Goal: Check status: Check status

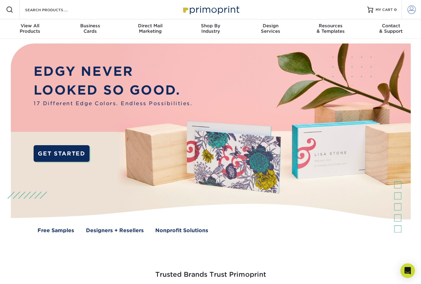
type input "[PERSON_NAME][EMAIL_ADDRESS][DOMAIN_NAME]"
click at [409, 9] on span at bounding box center [412, 9] width 8 height 8
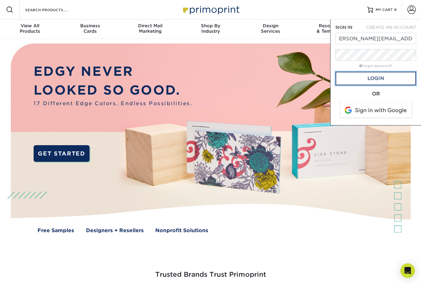
click at [376, 79] on link "Login" at bounding box center [376, 78] width 81 height 14
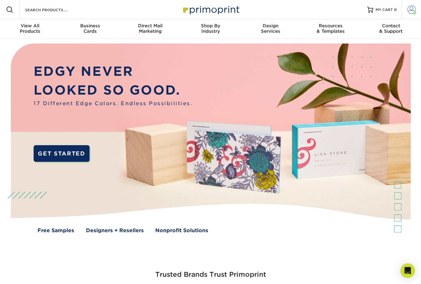
click at [413, 8] on span at bounding box center [412, 9] width 8 height 8
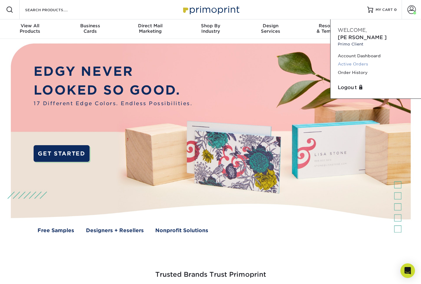
click at [352, 60] on link "Active Orders" at bounding box center [376, 64] width 76 height 8
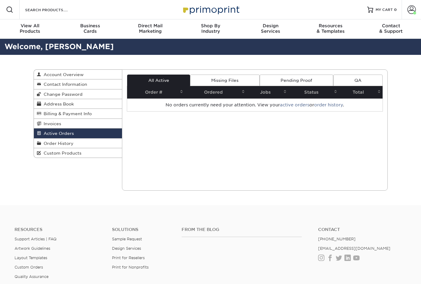
click at [348, 57] on div "Active Orders Account Overview Contact Information Change Password Address Book…" at bounding box center [211, 130] width 364 height 150
click at [410, 11] on span at bounding box center [412, 9] width 8 height 8
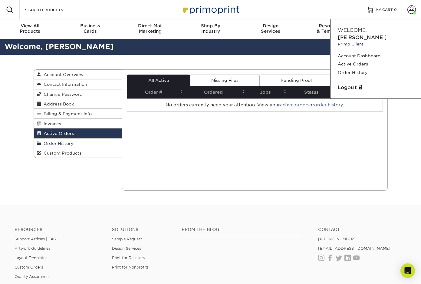
click at [60, 141] on span "Order History" at bounding box center [57, 143] width 32 height 5
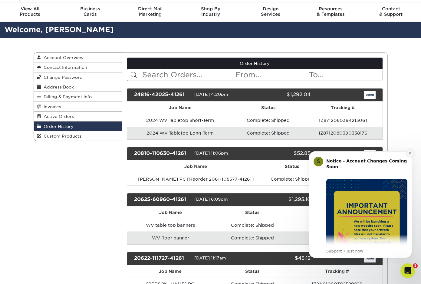
click at [411, 152] on icon "Dismiss notification" at bounding box center [410, 152] width 3 height 3
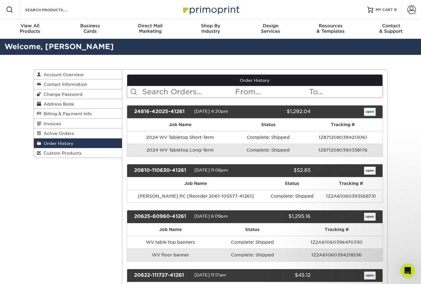
click at [369, 111] on link "open" at bounding box center [370, 112] width 12 height 8
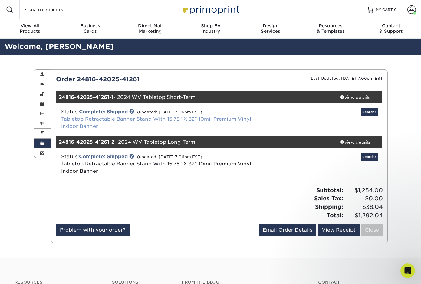
click at [146, 119] on link "Tabletop Retractable Banner Stand With 15.75" X 32" 10mil Premium Vinyl Indoor …" at bounding box center [156, 122] width 190 height 13
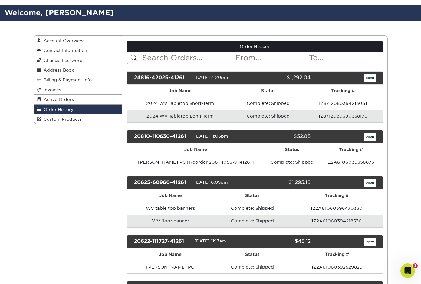
scroll to position [35, 0]
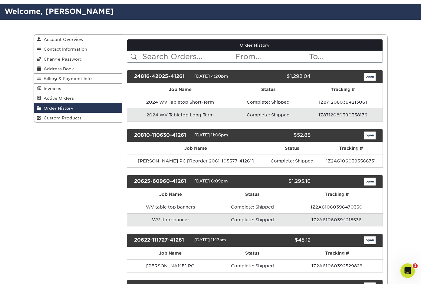
click at [369, 182] on link "open" at bounding box center [370, 182] width 12 height 8
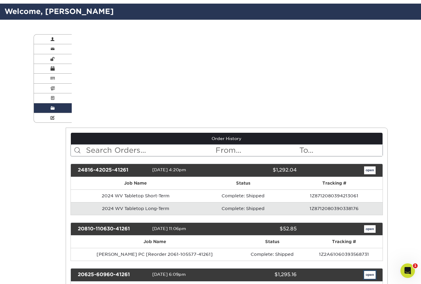
scroll to position [0, 0]
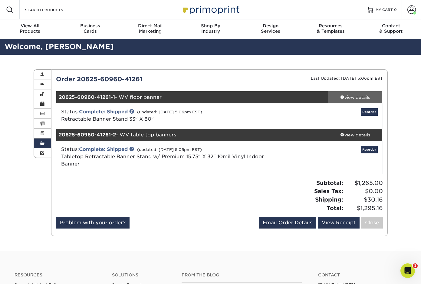
click at [353, 95] on div "view details" at bounding box center [355, 97] width 55 height 6
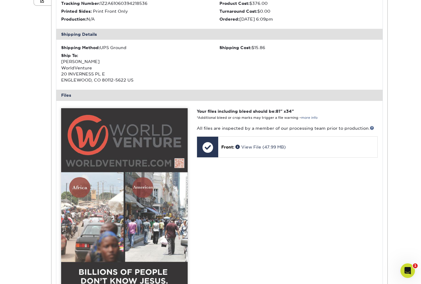
scroll to position [143, 0]
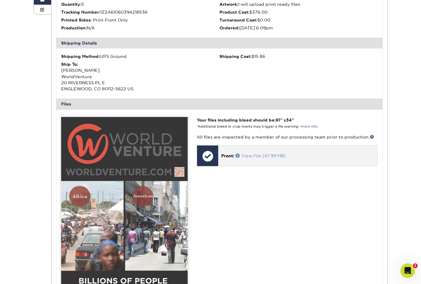
click at [255, 155] on link "View File (47.99 MB)" at bounding box center [261, 155] width 50 height 5
click at [261, 156] on link "View File (47.99 MB)" at bounding box center [261, 155] width 50 height 5
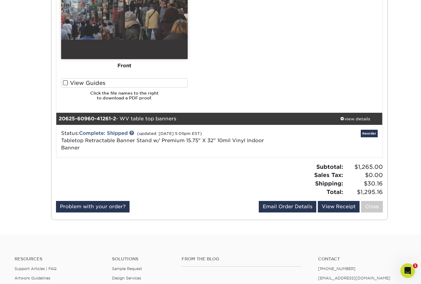
scroll to position [503, 0]
click at [352, 120] on div "view details" at bounding box center [355, 119] width 55 height 6
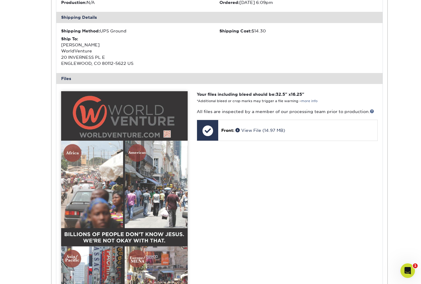
scroll to position [702, 0]
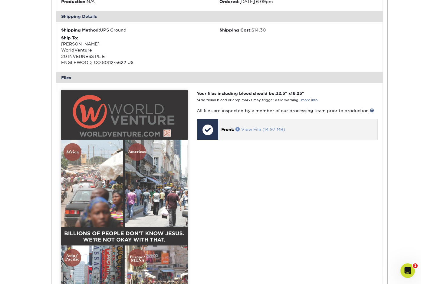
click at [253, 128] on link "View File (14.97 MB)" at bounding box center [261, 129] width 50 height 5
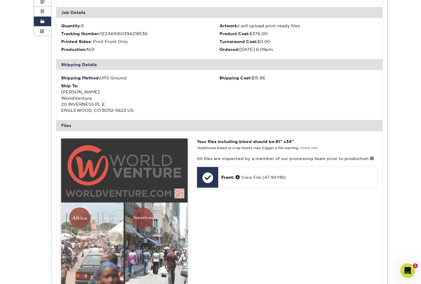
scroll to position [0, 0]
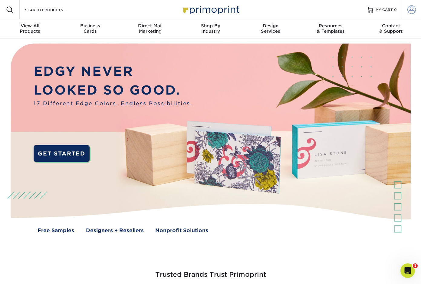
type input "[PERSON_NAME][EMAIL_ADDRESS][DOMAIN_NAME]"
click at [410, 5] on span at bounding box center [412, 9] width 8 height 8
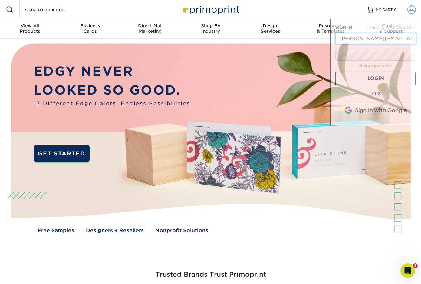
scroll to position [0, 6]
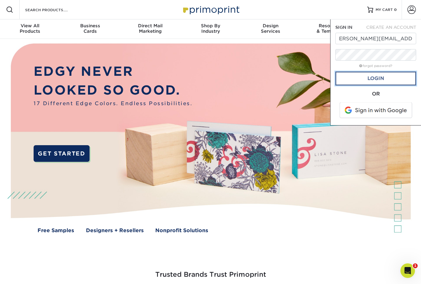
click at [369, 78] on link "Login" at bounding box center [376, 78] width 81 height 14
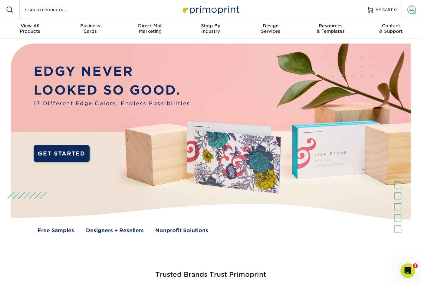
click at [413, 11] on span at bounding box center [412, 9] width 8 height 8
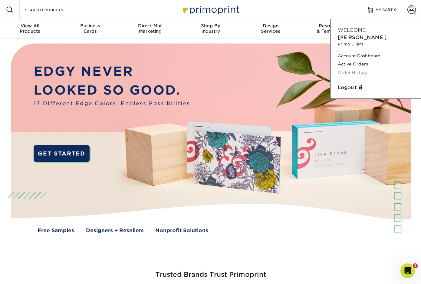
click at [351, 68] on link "Order History" at bounding box center [376, 72] width 76 height 8
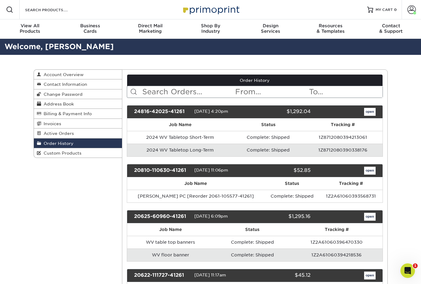
click at [370, 111] on link "open" at bounding box center [370, 112] width 12 height 8
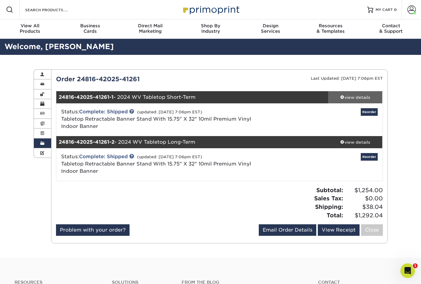
click at [351, 98] on div "view details" at bounding box center [355, 97] width 55 height 6
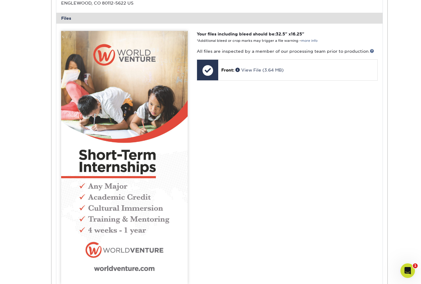
scroll to position [245, 0]
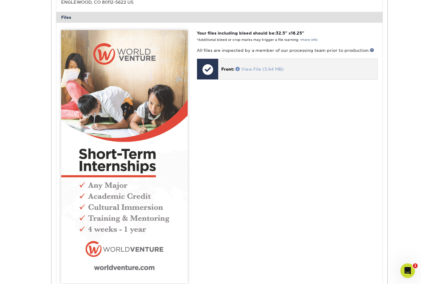
click at [258, 67] on link "View File (3.64 MB)" at bounding box center [260, 69] width 48 height 5
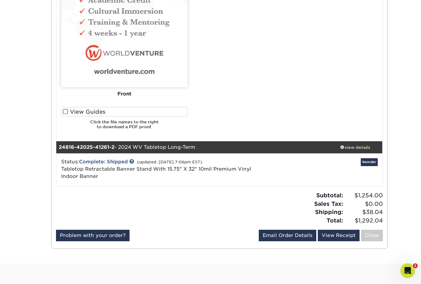
scroll to position [447, 0]
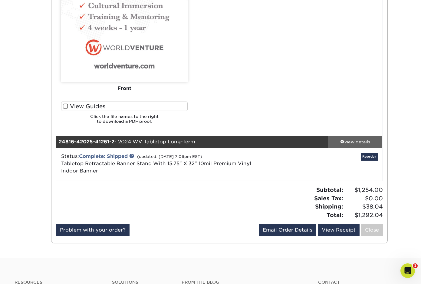
click at [352, 143] on div "view details" at bounding box center [355, 142] width 55 height 6
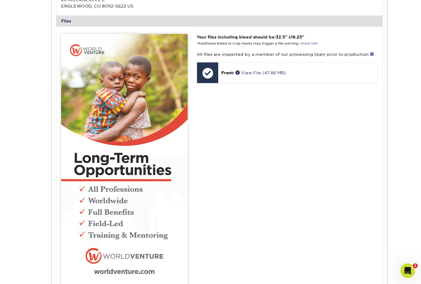
scroll to position [736, 0]
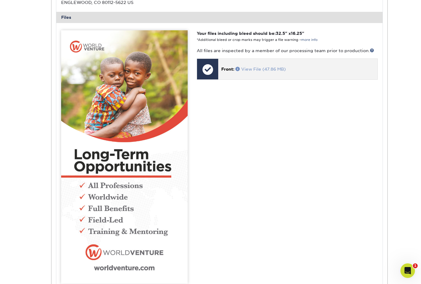
click at [258, 69] on link "View File (47.86 MB)" at bounding box center [261, 69] width 50 height 5
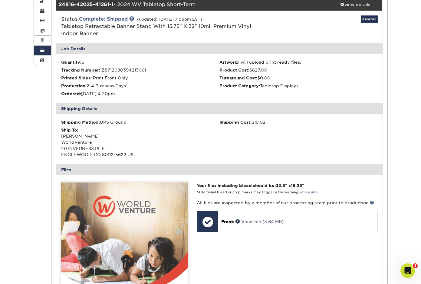
scroll to position [0, 0]
